Goal: Information Seeking & Learning: Learn about a topic

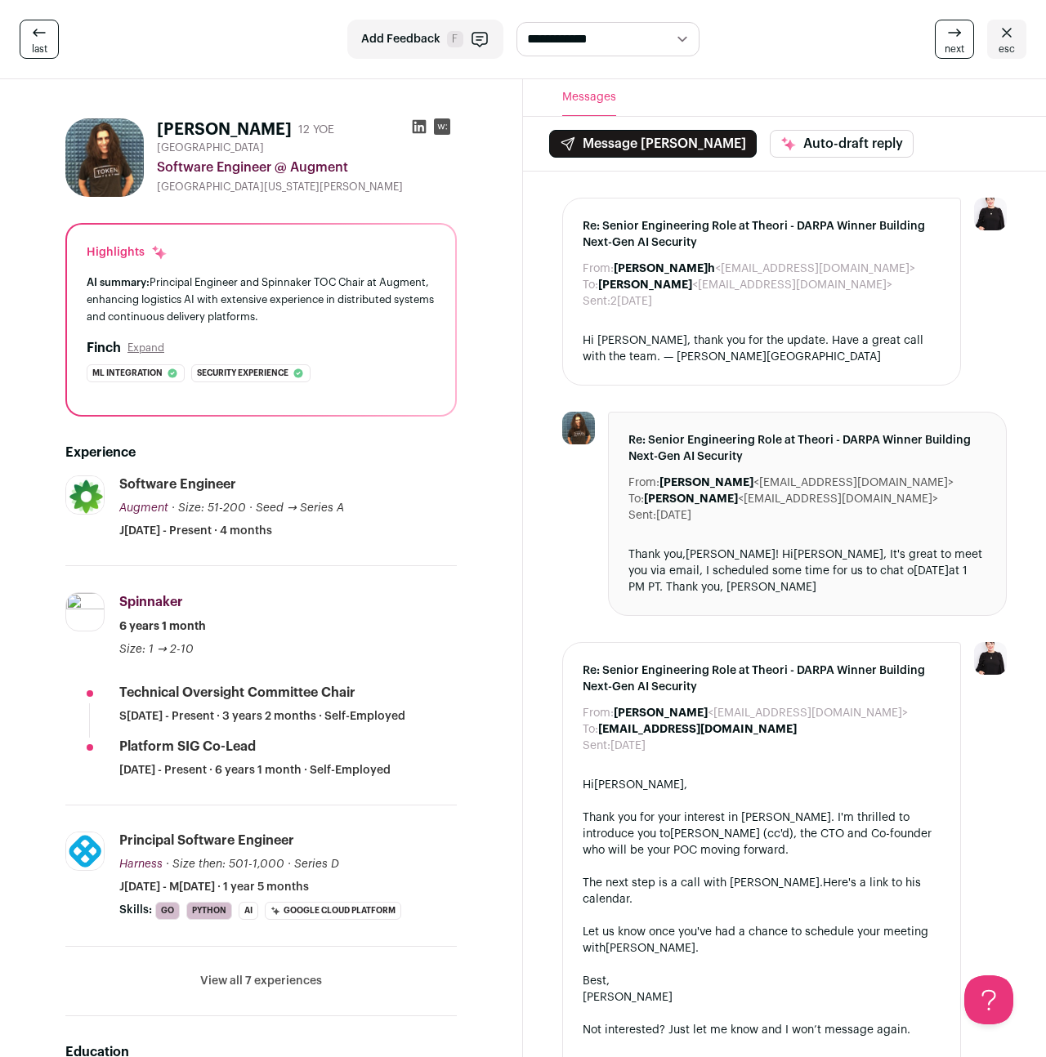
click at [1000, 43] on span "esc" at bounding box center [1006, 48] width 16 height 13
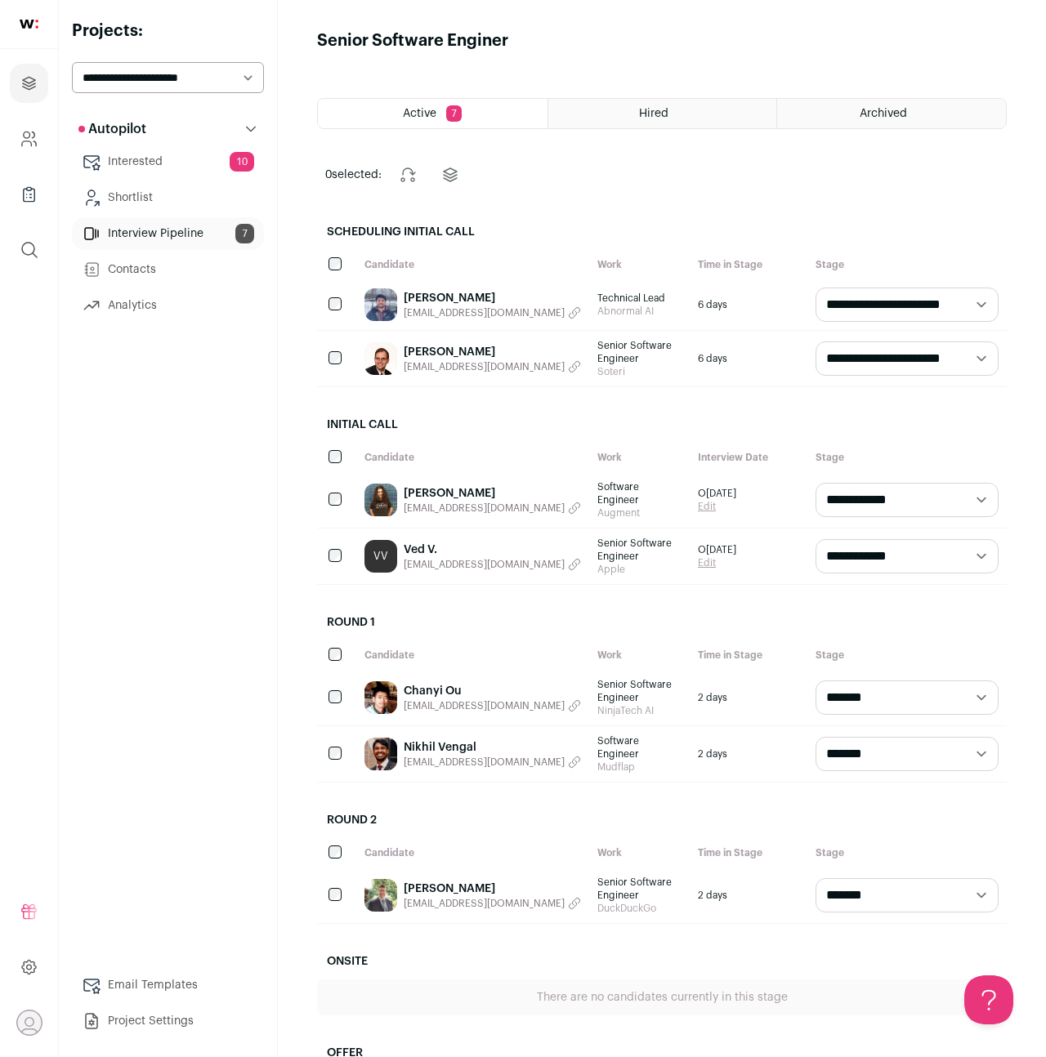
click at [422, 881] on link "[PERSON_NAME]" at bounding box center [492, 889] width 177 height 16
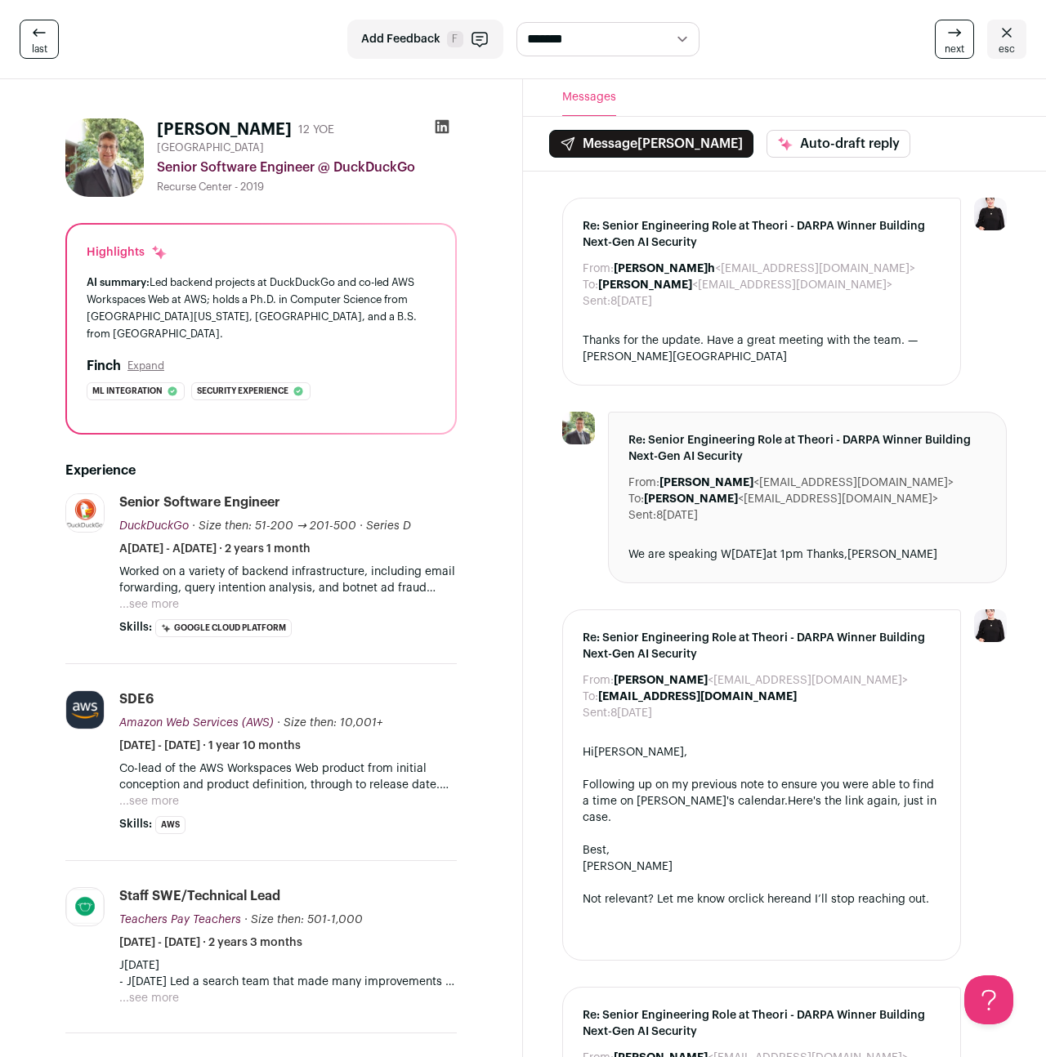
click at [1003, 38] on icon at bounding box center [1007, 33] width 20 height 20
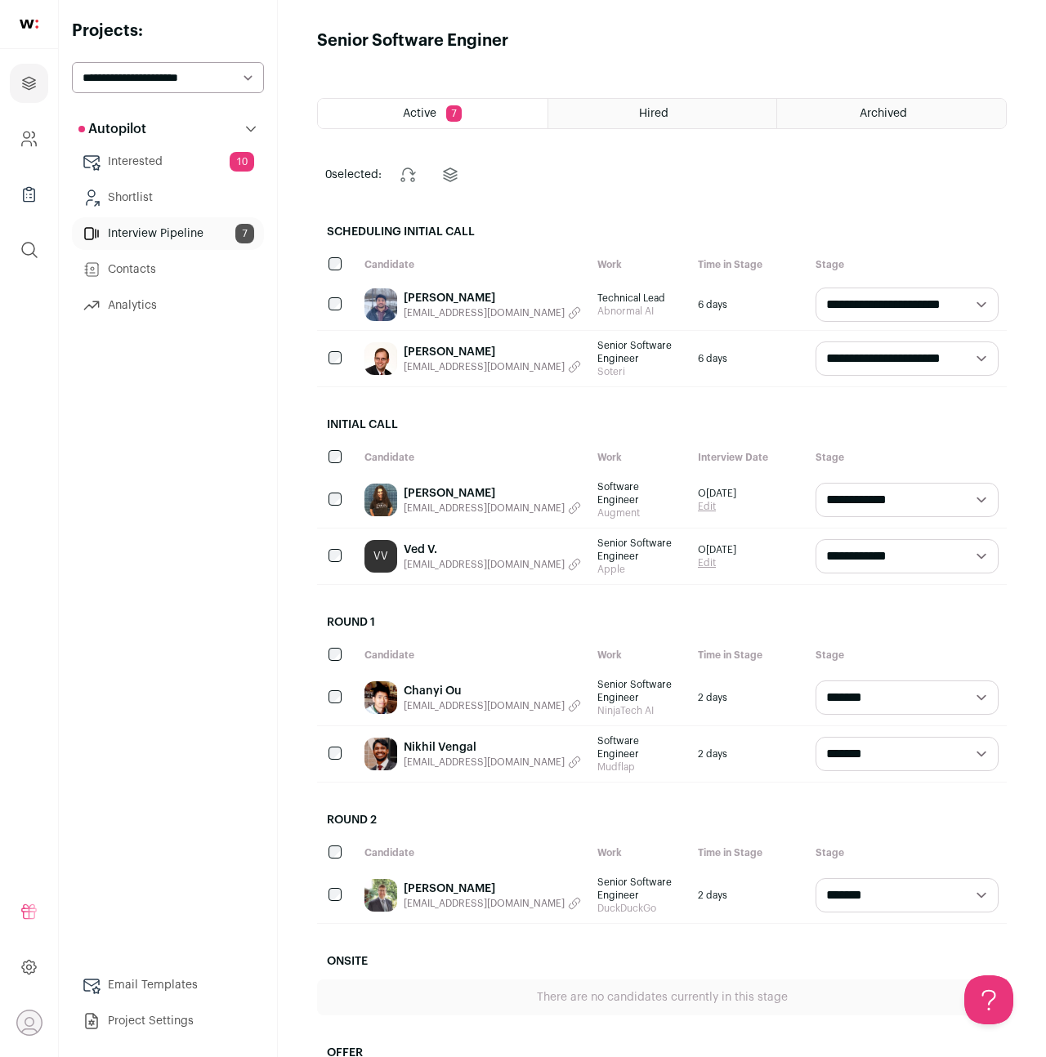
click at [489, 487] on link "[PERSON_NAME]" at bounding box center [492, 493] width 177 height 16
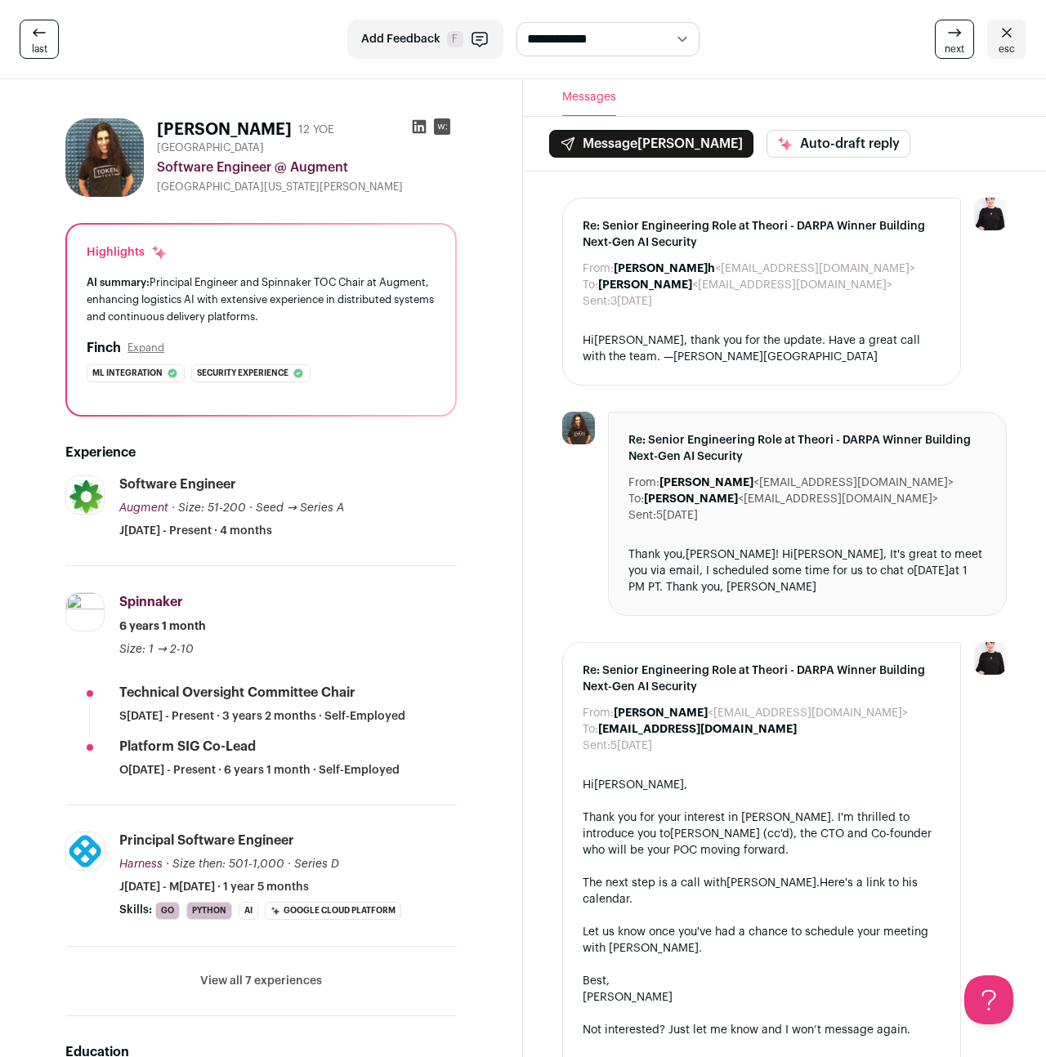
drag, startPoint x: 232, startPoint y: 532, endPoint x: 291, endPoint y: 532, distance: 58.8
click at [291, 532] on div "Software Engineer Augment Augment goaugment.com Add to company list Public / Pr…" at bounding box center [287, 507] width 337 height 64
click at [264, 981] on button "View all 7 experiences" at bounding box center [261, 981] width 122 height 16
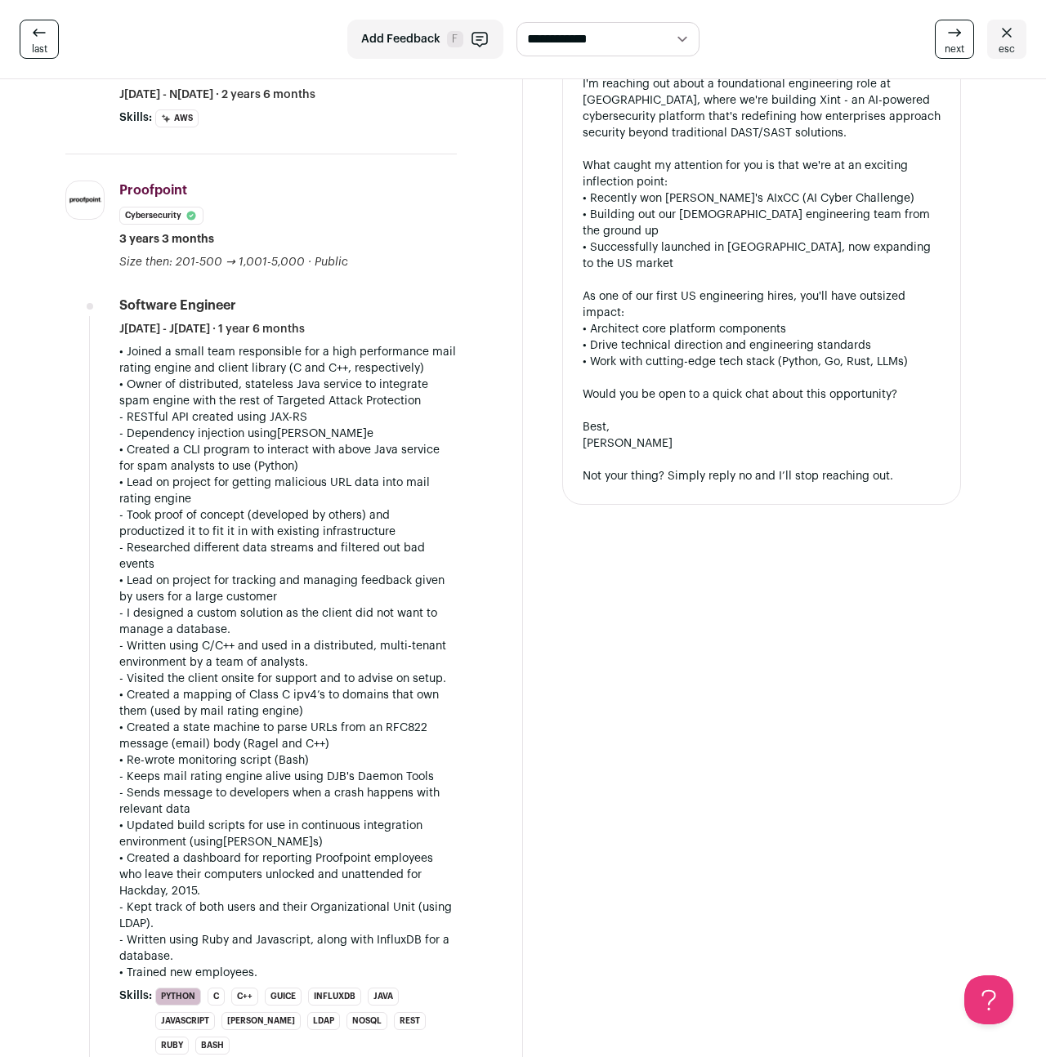
scroll to position [1983, 0]
